Goal: Task Accomplishment & Management: Manage account settings

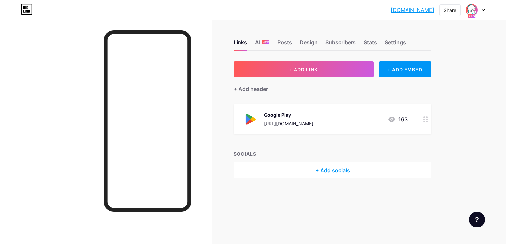
click at [425, 119] on circle at bounding box center [425, 119] width 2 height 2
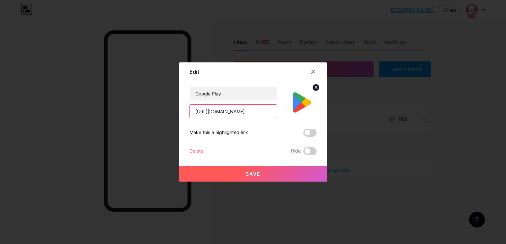
scroll to position [0, 47]
drag, startPoint x: 196, startPoint y: 112, endPoint x: 308, endPoint y: 113, distance: 111.7
click at [277, 113] on input "[URL][DOMAIN_NAME]" at bounding box center [233, 110] width 87 height 13
paste input "[URL][DOMAIN_NAME]"
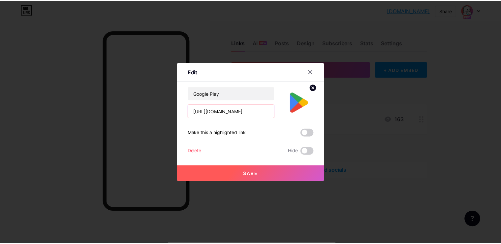
scroll to position [0, 55]
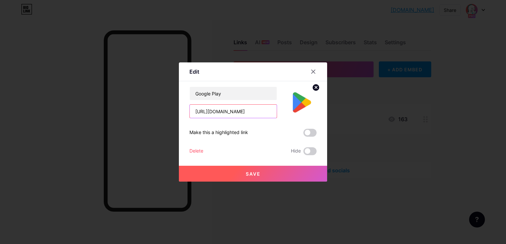
type input "[URL][DOMAIN_NAME]"
click at [251, 177] on button "Save" at bounding box center [253, 173] width 148 height 16
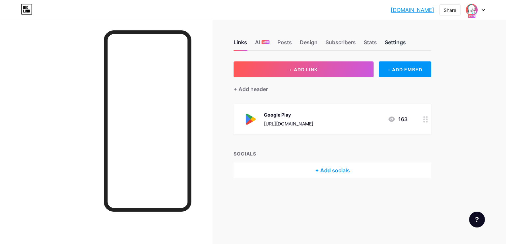
click at [388, 41] on div "Settings" at bounding box center [395, 44] width 21 height 12
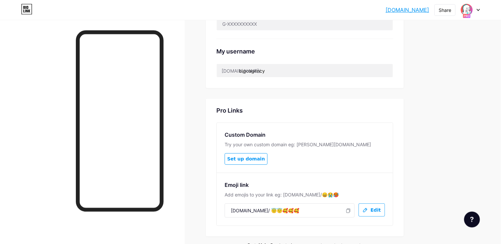
scroll to position [313, 0]
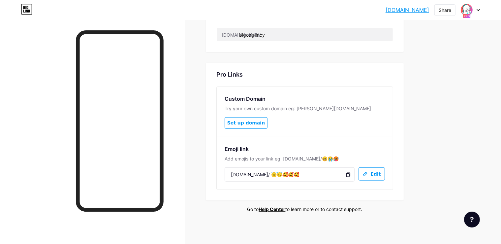
click at [351, 175] on icon at bounding box center [347, 174] width 5 height 5
click at [349, 175] on span "Copied" at bounding box center [341, 174] width 15 height 7
click at [351, 175] on icon at bounding box center [347, 174] width 5 height 5
